Goal: Task Accomplishment & Management: Manage account settings

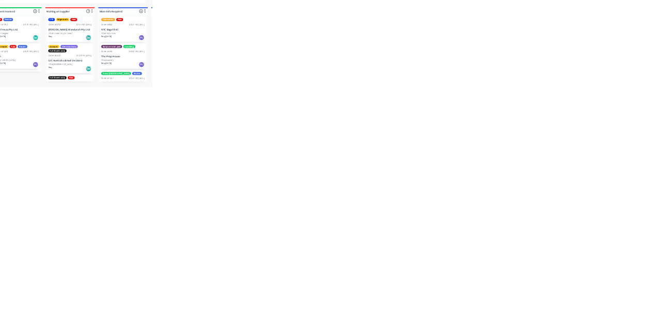
scroll to position [1, 0]
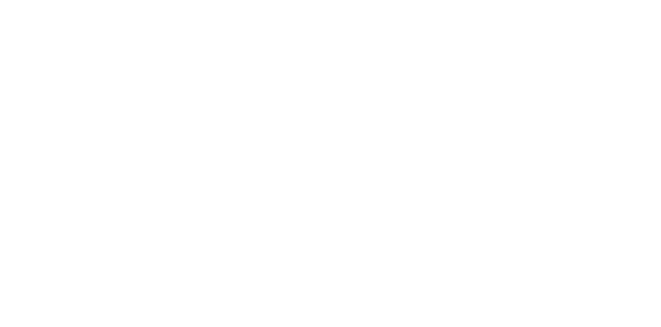
click at [95, 145] on div "Tracking" at bounding box center [81, 141] width 28 height 9
click at [435, 291] on icon "button" at bounding box center [431, 291] width 5 height 5
click at [255, 126] on input "text" at bounding box center [254, 131] width 2 height 11
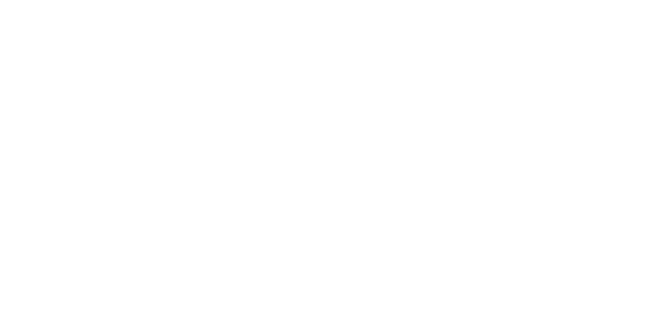
click at [326, 163] on button "Clock Off" at bounding box center [297, 163] width 57 height 17
click at [108, 91] on div "Collaborate" at bounding box center [87, 90] width 41 height 9
click at [464, 304] on div at bounding box center [332, 298] width 265 height 11
click at [581, 306] on button "Send" at bounding box center [560, 298] width 41 height 15
click at [464, 304] on div at bounding box center [332, 298] width 265 height 11
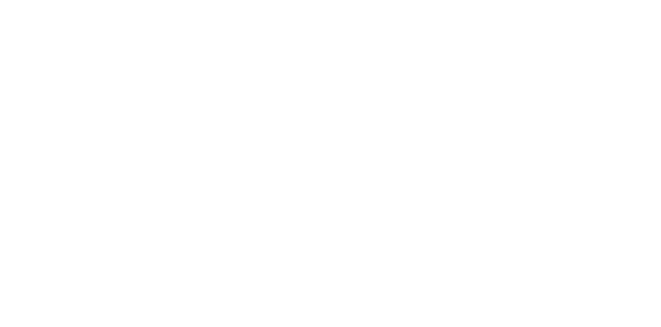
click at [464, 304] on div "@ben" at bounding box center [332, 298] width 265 height 11
click at [552, 55] on button "Close" at bounding box center [534, 57] width 38 height 17
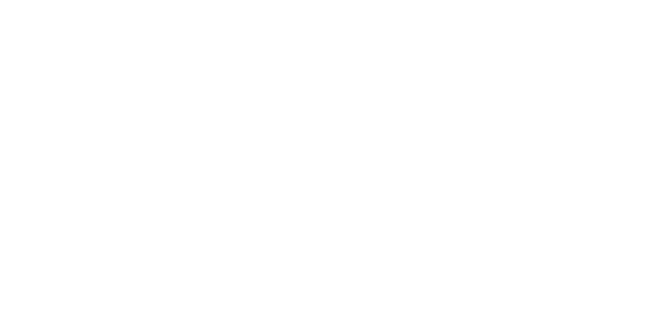
click at [137, 145] on button "Tracking" at bounding box center [88, 142] width 98 height 26
click at [326, 165] on button "Clock Off" at bounding box center [297, 163] width 57 height 17
click at [552, 58] on button "Close" at bounding box center [534, 57] width 38 height 17
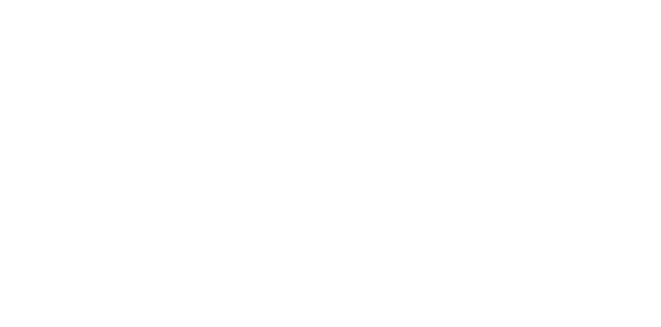
scroll to position [178, 0]
click at [137, 133] on button "Tracking" at bounding box center [88, 142] width 98 height 26
click at [552, 60] on button "Close" at bounding box center [534, 57] width 38 height 17
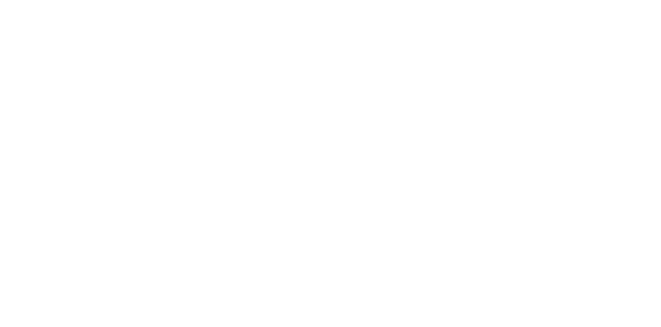
click at [137, 135] on button "Tracking" at bounding box center [88, 142] width 98 height 26
click at [429, 289] on button "button" at bounding box center [422, 291] width 13 height 13
type input "ma"
click at [326, 166] on button "Clock On" at bounding box center [297, 163] width 57 height 17
